Goal: Find specific page/section: Find specific page/section

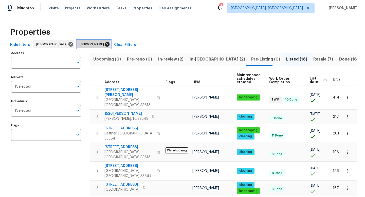
click at [105, 45] on icon at bounding box center [107, 44] width 5 height 5
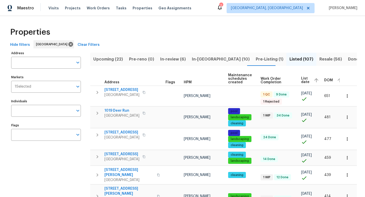
click at [106, 63] on button "Upcoming (22)" at bounding box center [108, 59] width 36 height 13
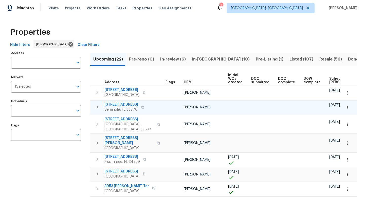
scroll to position [0, 56]
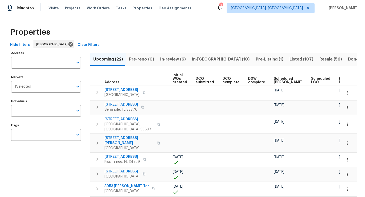
click at [339, 82] on span "Ready Date" at bounding box center [344, 80] width 11 height 7
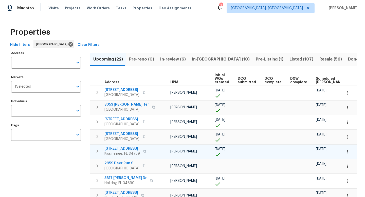
scroll to position [0, 13]
click at [347, 155] on button "button" at bounding box center [347, 151] width 11 height 11
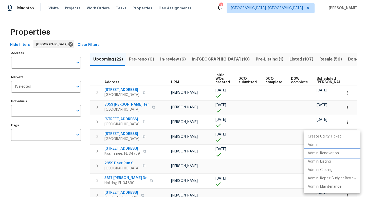
click at [335, 155] on p "Admin: Renovation" at bounding box center [323, 153] width 31 height 5
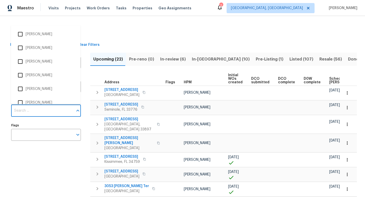
click at [64, 112] on input "Individuals" at bounding box center [42, 111] width 62 height 12
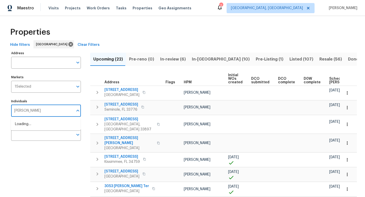
type input "bobby"
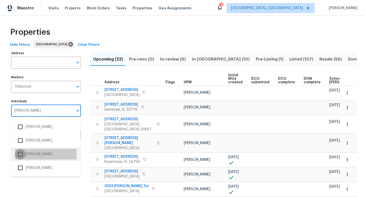
click at [22, 156] on input "checkbox" at bounding box center [20, 154] width 11 height 11
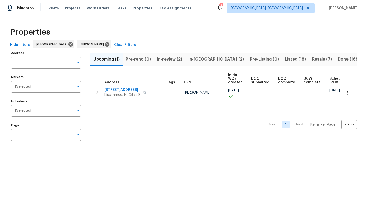
click at [175, 61] on span "In-review (2)" at bounding box center [169, 59] width 25 height 7
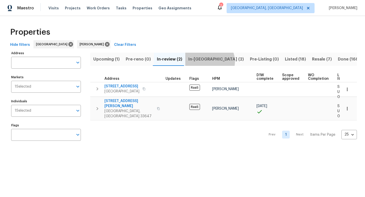
click at [208, 61] on button "In-[GEOGRAPHIC_DATA] (2)" at bounding box center [217, 59] width 62 height 13
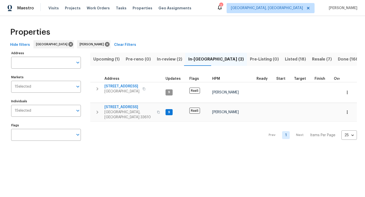
click at [168, 61] on span "In-review (2)" at bounding box center [169, 59] width 25 height 7
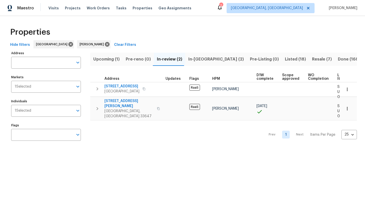
click at [101, 61] on span "Upcoming (1)" at bounding box center [106, 59] width 26 height 7
